Goal: Task Accomplishment & Management: Use online tool/utility

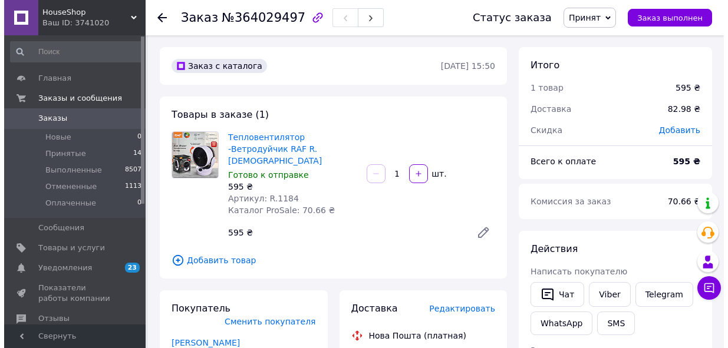
scroll to position [321, 0]
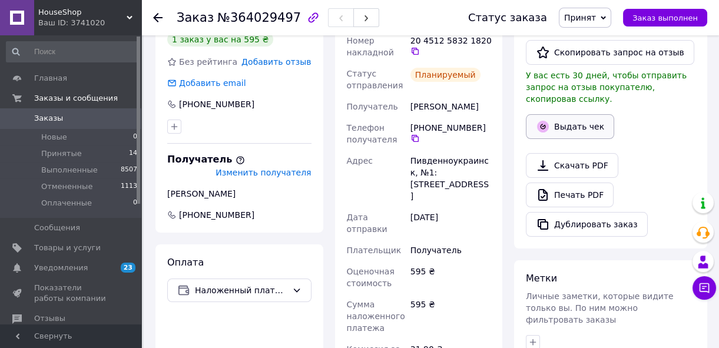
click at [576, 115] on button "Выдать чек" at bounding box center [570, 126] width 88 height 25
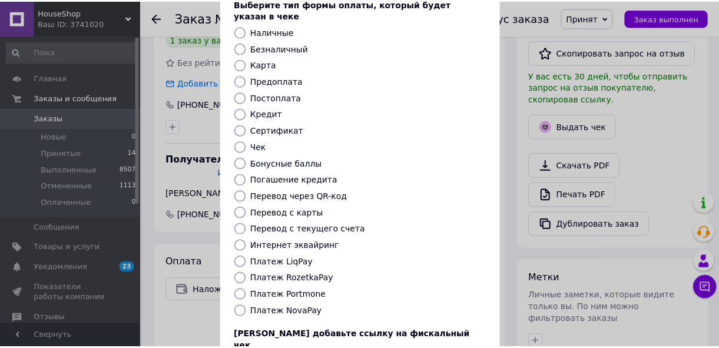
scroll to position [158, 0]
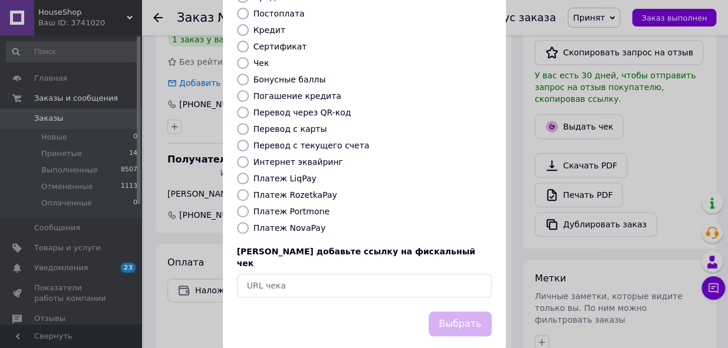
click at [238, 222] on input "Платеж NovaPay" at bounding box center [243, 228] width 12 height 12
radio input "true"
click at [460, 312] on button "Выбрать" at bounding box center [459, 324] width 62 height 25
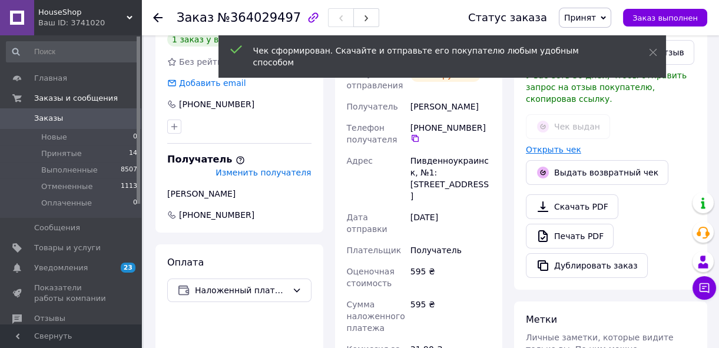
click at [558, 145] on link "Открыть чек" at bounding box center [553, 149] width 55 height 9
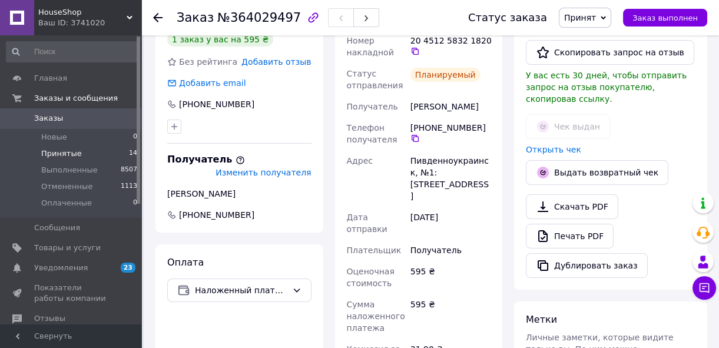
click at [72, 151] on span "Принятые" at bounding box center [61, 153] width 41 height 11
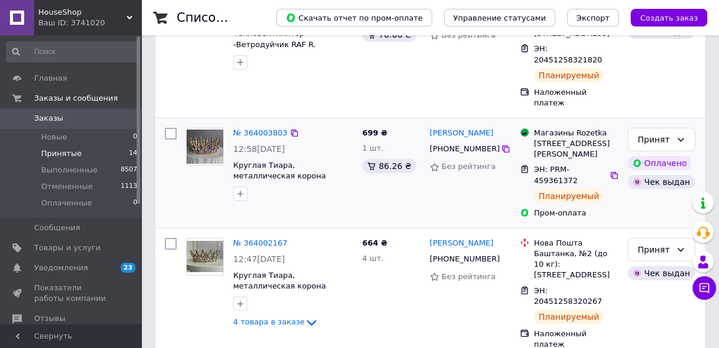
scroll to position [268, 0]
